Goal: Task Accomplishment & Management: Complete application form

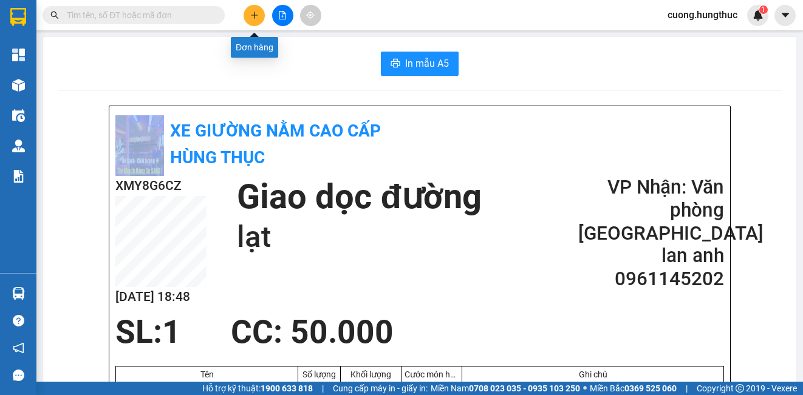
click at [256, 14] on icon "plus" at bounding box center [254, 15] width 9 height 9
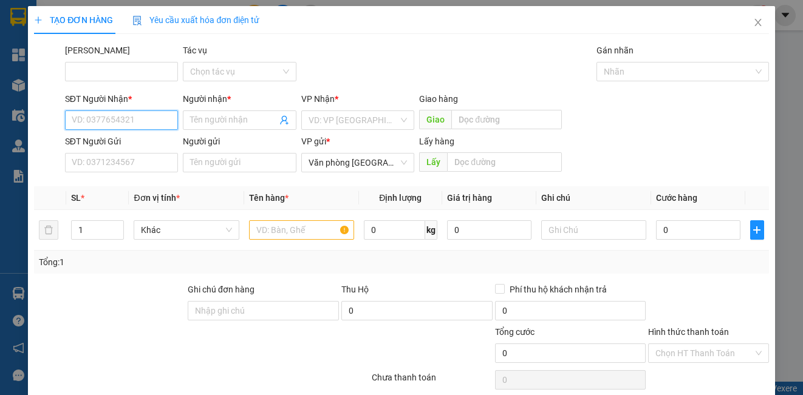
click at [137, 126] on input "SĐT Người Nhận *" at bounding box center [121, 120] width 113 height 19
click at [128, 143] on div "0348191293 - anh đạt" at bounding box center [120, 144] width 97 height 13
type input "0348191293"
type input "anh đạt"
type input "0348191293"
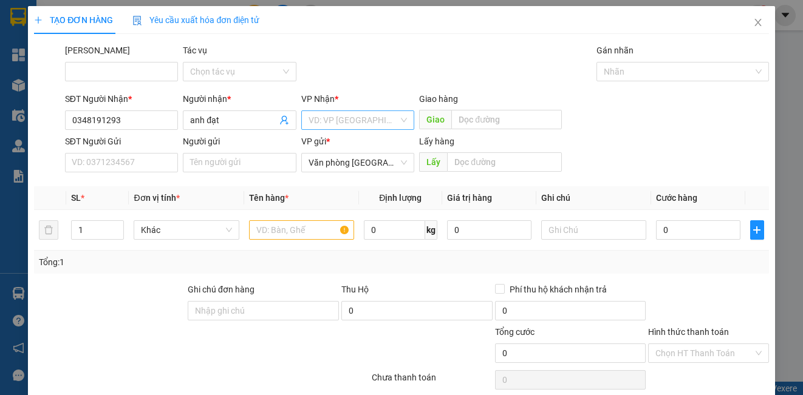
click at [330, 122] on input "search" at bounding box center [354, 120] width 90 height 18
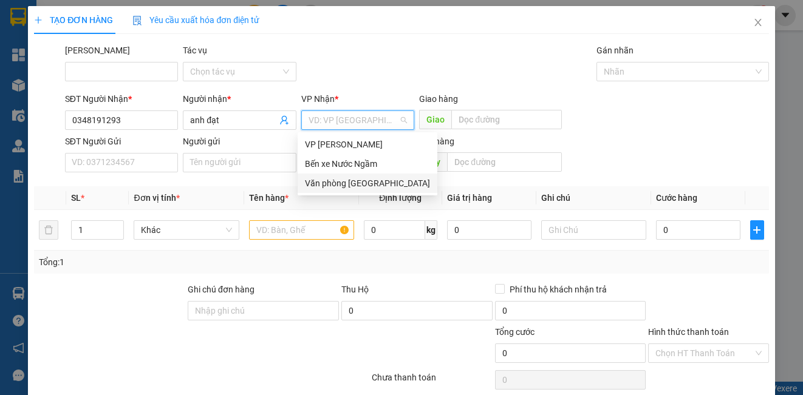
click at [339, 186] on div "Văn phòng [GEOGRAPHIC_DATA]" at bounding box center [367, 183] width 125 height 13
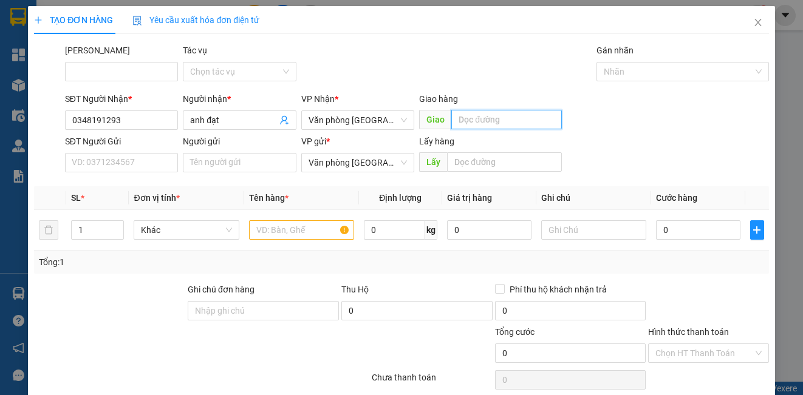
click at [453, 118] on input "text" at bounding box center [506, 119] width 111 height 19
type input "lạt"
click at [95, 226] on input "1" at bounding box center [98, 230] width 52 height 18
type input "6"
click at [307, 236] on input "text" at bounding box center [301, 230] width 105 height 19
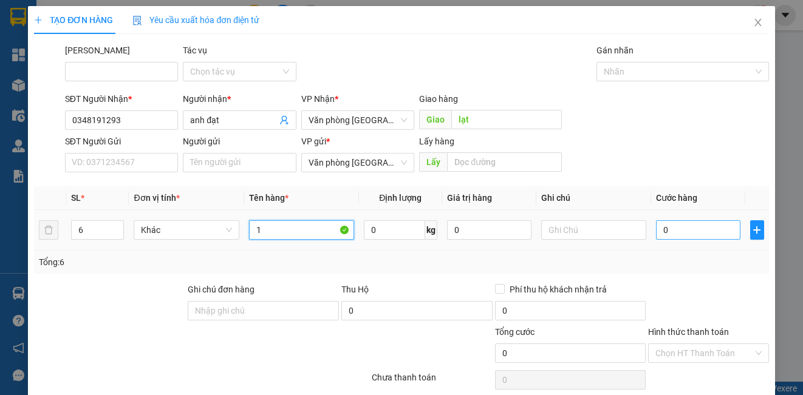
type input "1"
click at [689, 235] on input "0" at bounding box center [698, 230] width 84 height 19
type input "3"
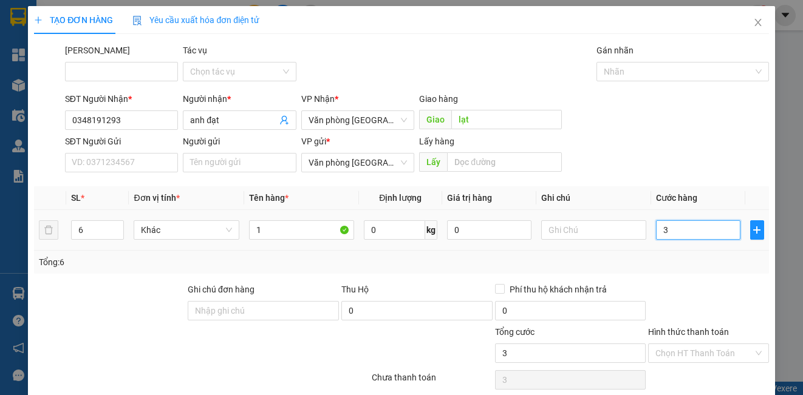
type input "30"
type input "300"
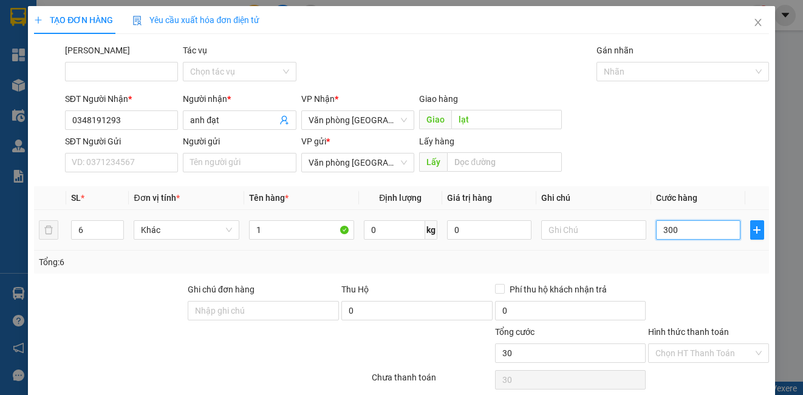
type input "300"
type input "3.000"
type input "30.000"
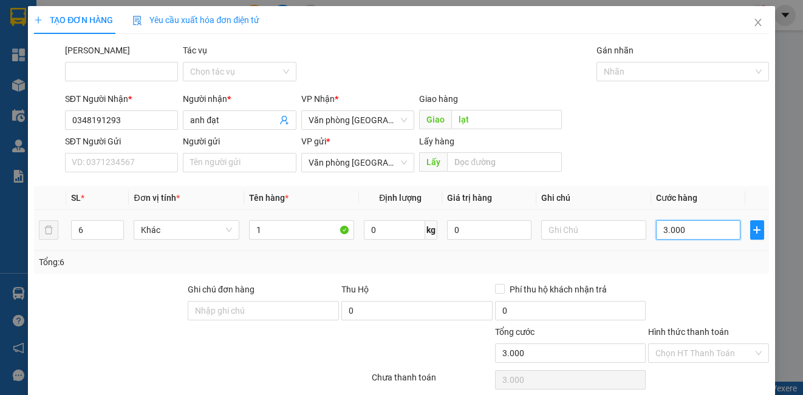
type input "30.000"
type input "300.000"
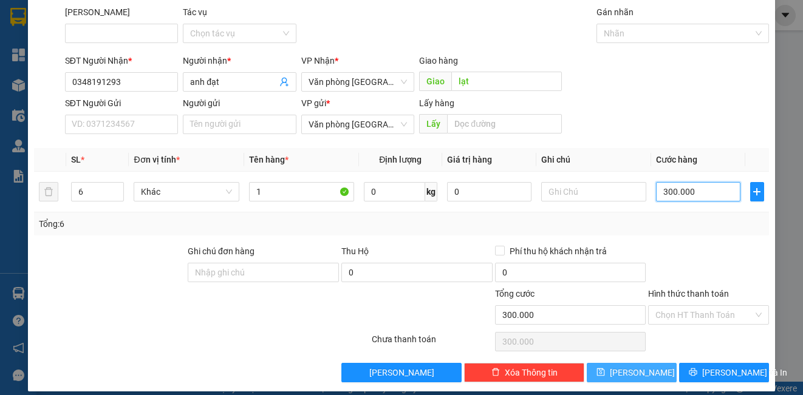
scroll to position [49, 0]
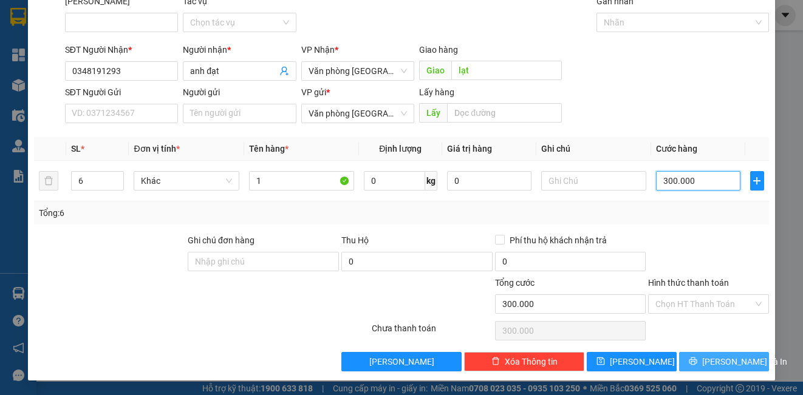
type input "300.000"
click at [686, 360] on button "[PERSON_NAME] và In" at bounding box center [724, 361] width 90 height 19
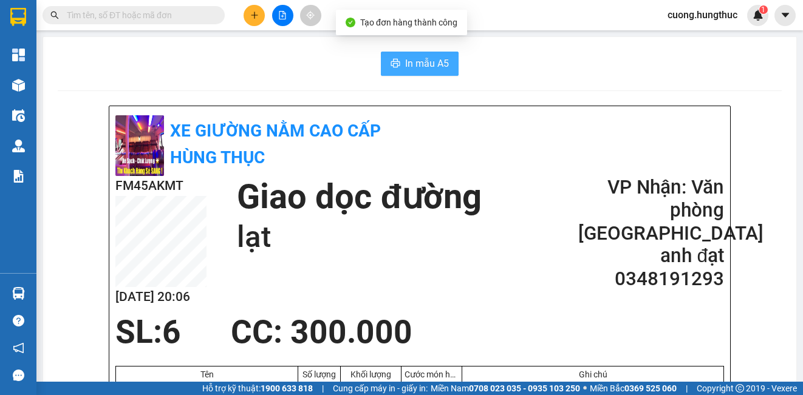
click at [420, 63] on span "In mẫu A5" at bounding box center [427, 63] width 44 height 15
click at [268, 11] on div at bounding box center [282, 15] width 91 height 21
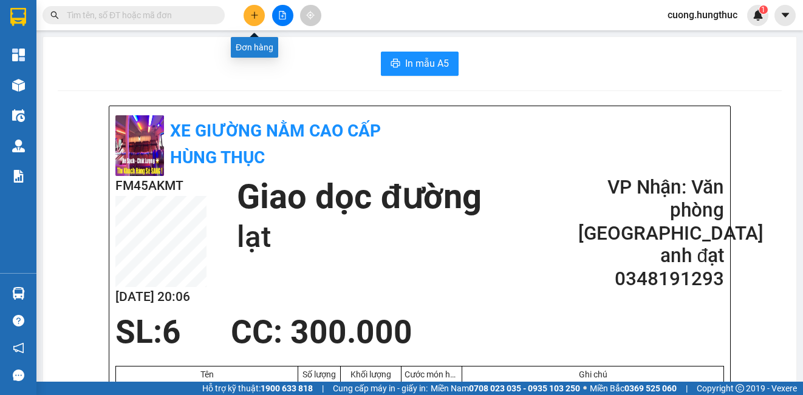
click at [258, 13] on button at bounding box center [254, 15] width 21 height 21
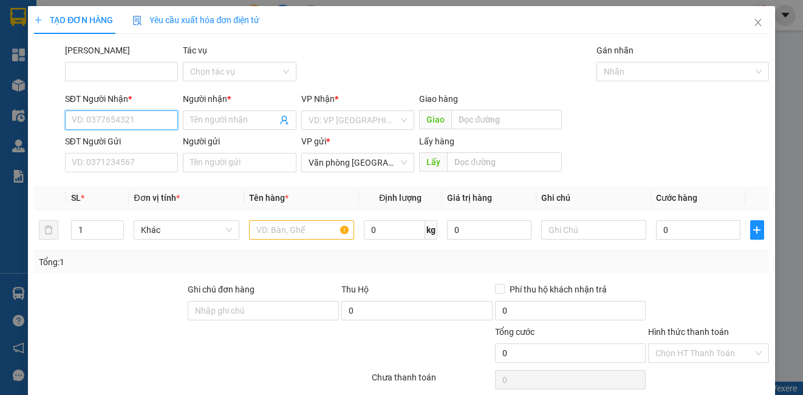
click at [142, 120] on input "SĐT Người Nhận *" at bounding box center [121, 120] width 113 height 19
click at [140, 149] on div "0568188889 - [PERSON_NAME]" at bounding box center [132, 144] width 120 height 13
type input "0568188889"
type input "anh tuấn"
type input "0568188889"
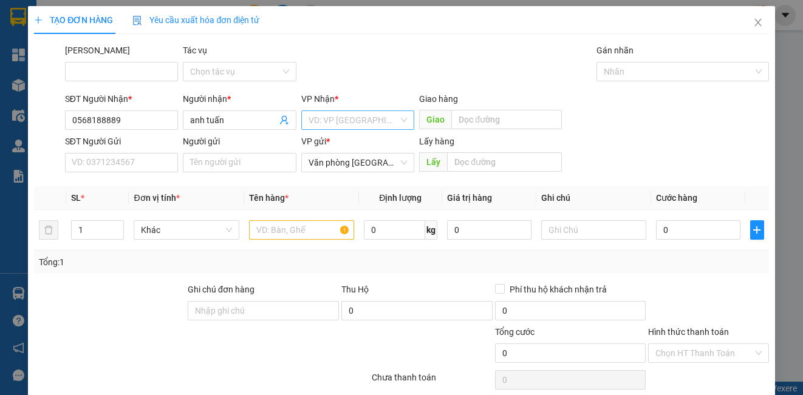
click at [345, 117] on input "search" at bounding box center [354, 120] width 90 height 18
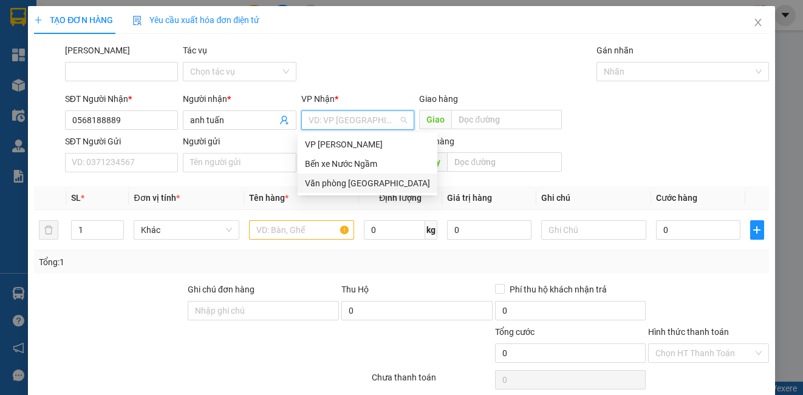
click at [359, 183] on div "Văn phòng [GEOGRAPHIC_DATA]" at bounding box center [367, 183] width 125 height 13
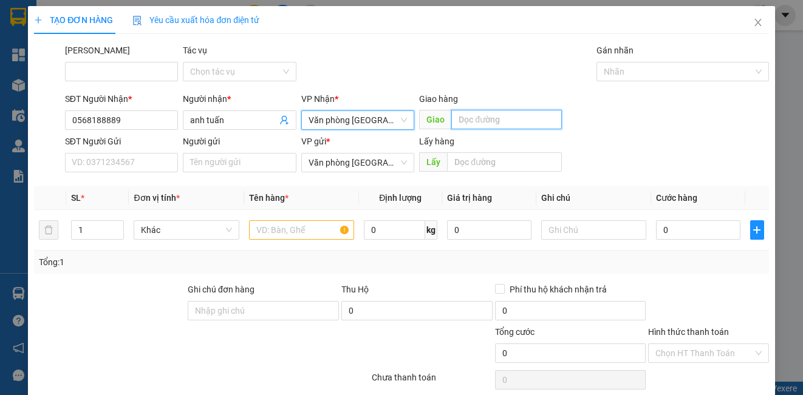
click at [482, 125] on input "text" at bounding box center [506, 119] width 111 height 19
type input "gân an phát"
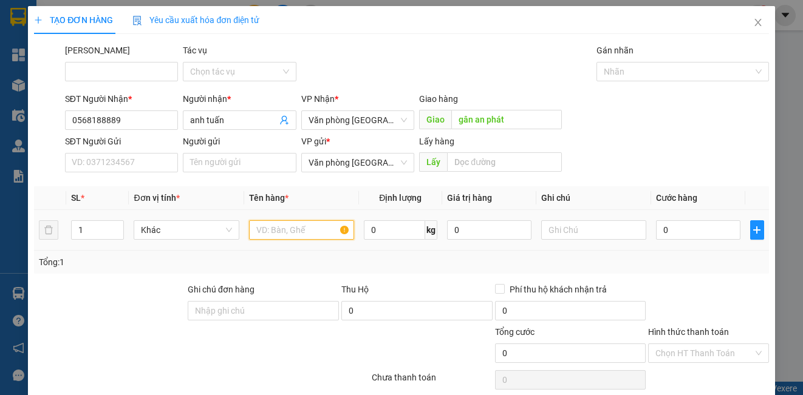
click at [301, 228] on input "text" at bounding box center [301, 230] width 105 height 19
type input "1"
click at [673, 227] on input "0" at bounding box center [698, 230] width 84 height 19
type input "5"
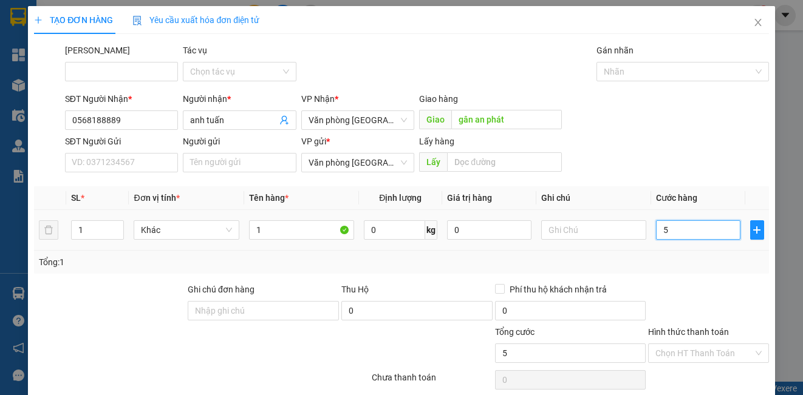
type input "5"
type input "50"
type input "500"
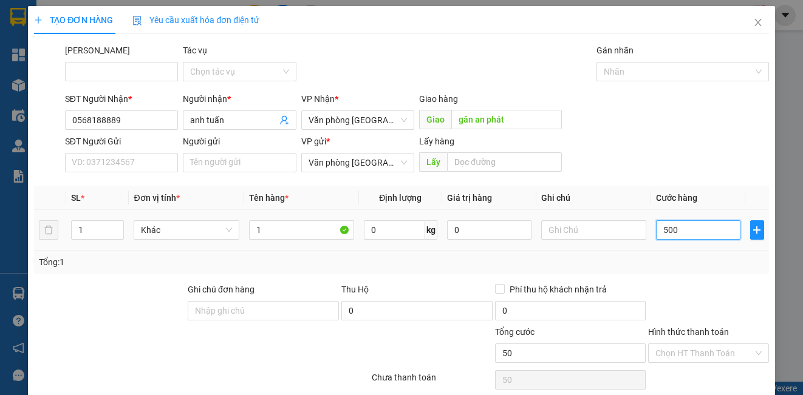
type input "500"
type input "5.000"
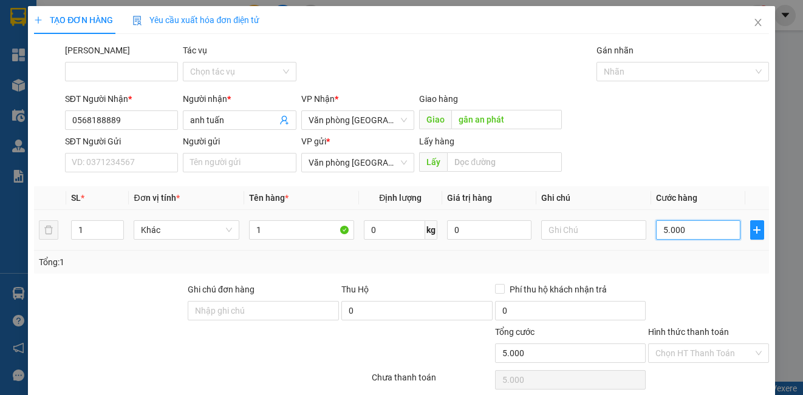
type input "50.000"
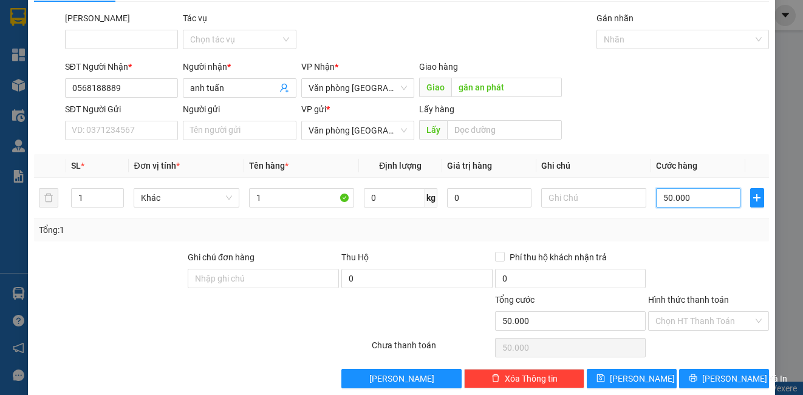
scroll to position [49, 0]
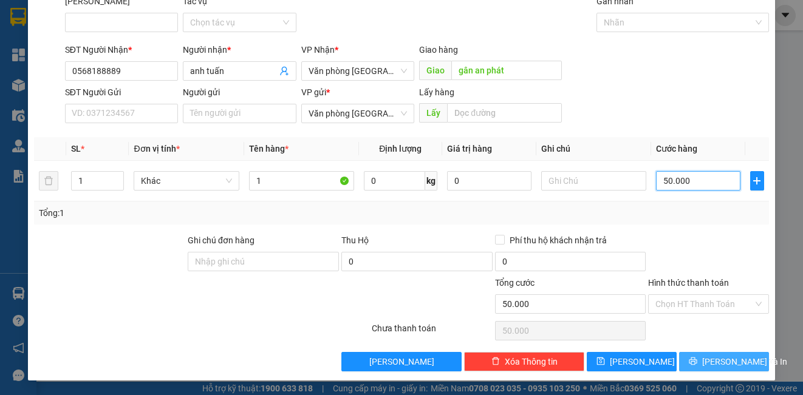
type input "50.000"
click at [691, 371] on button "[PERSON_NAME] và In" at bounding box center [724, 361] width 90 height 19
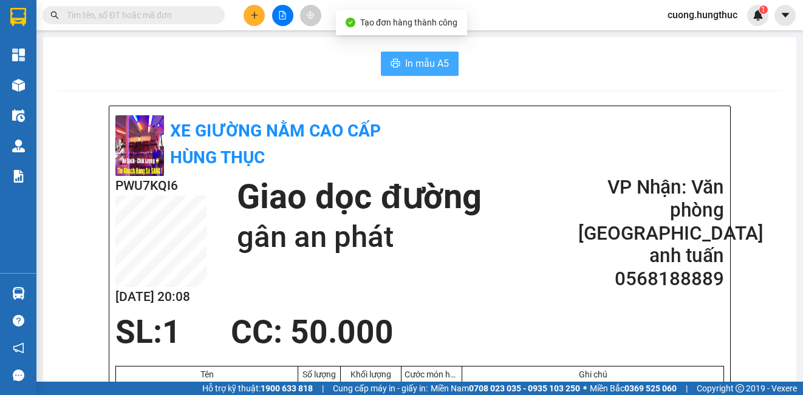
click at [406, 59] on span "In mẫu A5" at bounding box center [427, 63] width 44 height 15
